Goal: Check status: Check status

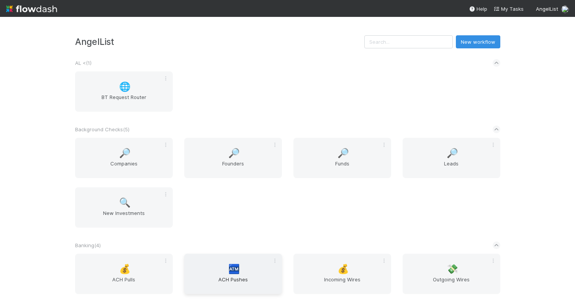
click at [239, 260] on div "🏧 ACH Pushes" at bounding box center [233, 273] width 98 height 40
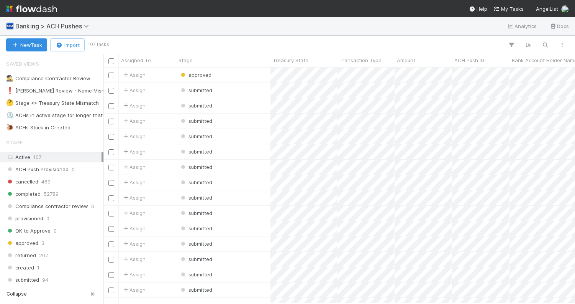
scroll to position [236, 472]
click at [548, 43] on icon "button" at bounding box center [546, 44] width 8 height 7
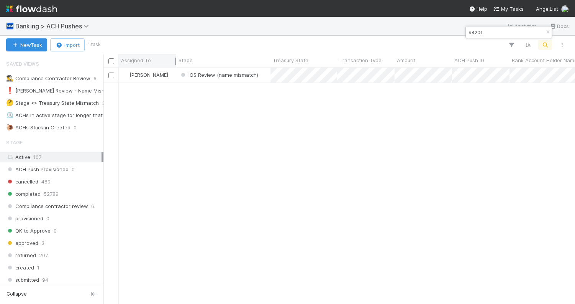
type input "94201"
drag, startPoint x: 175, startPoint y: 58, endPoint x: 196, endPoint y: 57, distance: 20.7
click at [196, 57] on div "Assigned To" at bounding box center [158, 60] width 78 height 13
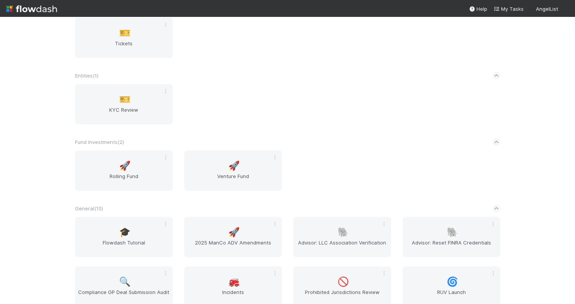
scroll to position [72, 0]
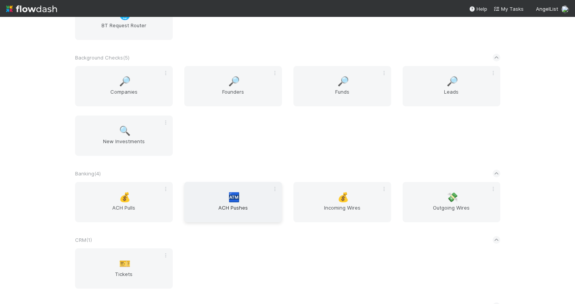
click at [237, 205] on span "ACH Pushes" at bounding box center [233, 211] width 92 height 15
